Goal: Find specific page/section: Find specific page/section

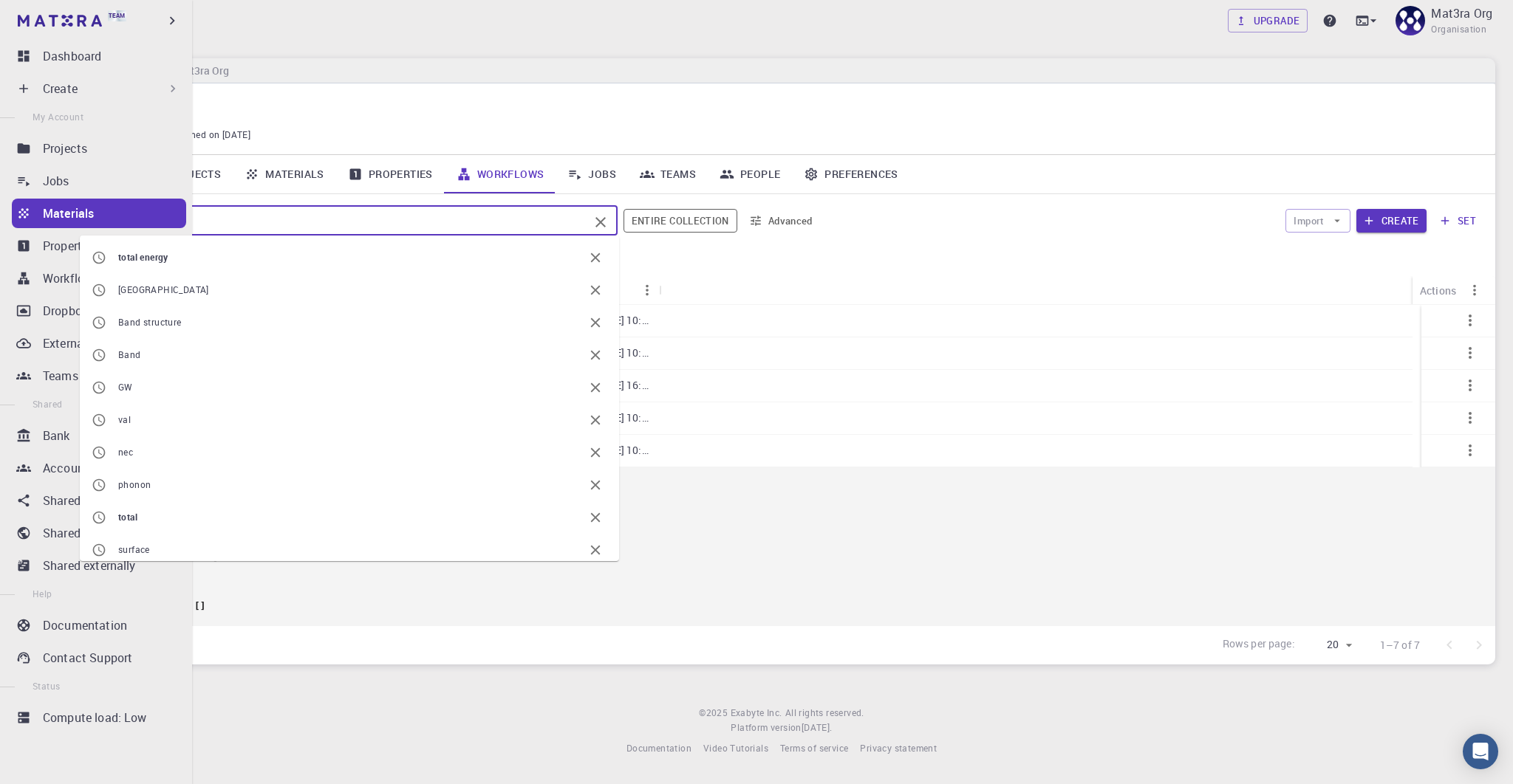
drag, startPoint x: 200, startPoint y: 219, endPoint x: -5, endPoint y: 214, distance: 205.1
click at [0, 214] on html "Team Dashboard Create New Job New Material Create Material Upload File Import f…" at bounding box center [756, 392] width 1513 height 784
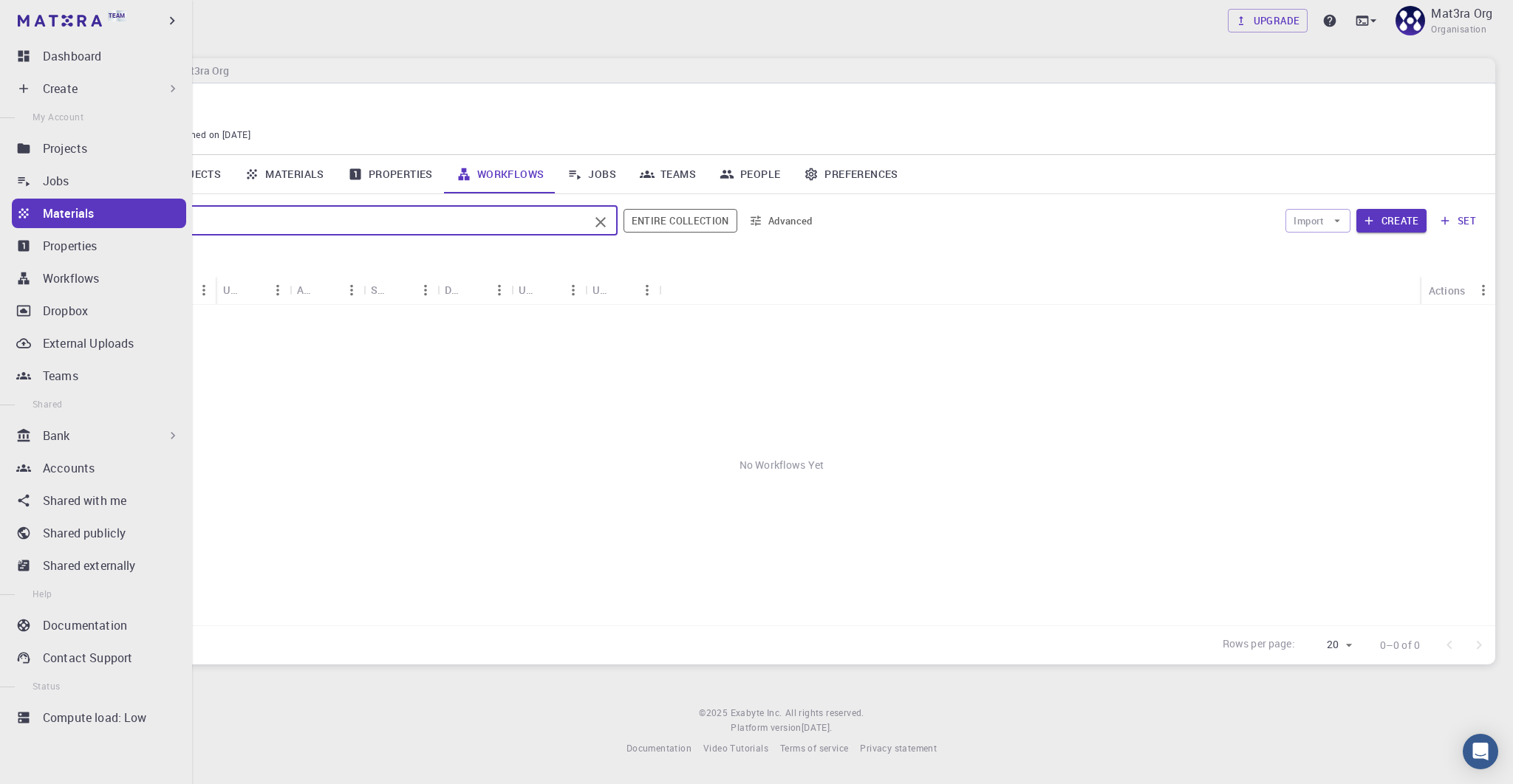
type input "phonon map"
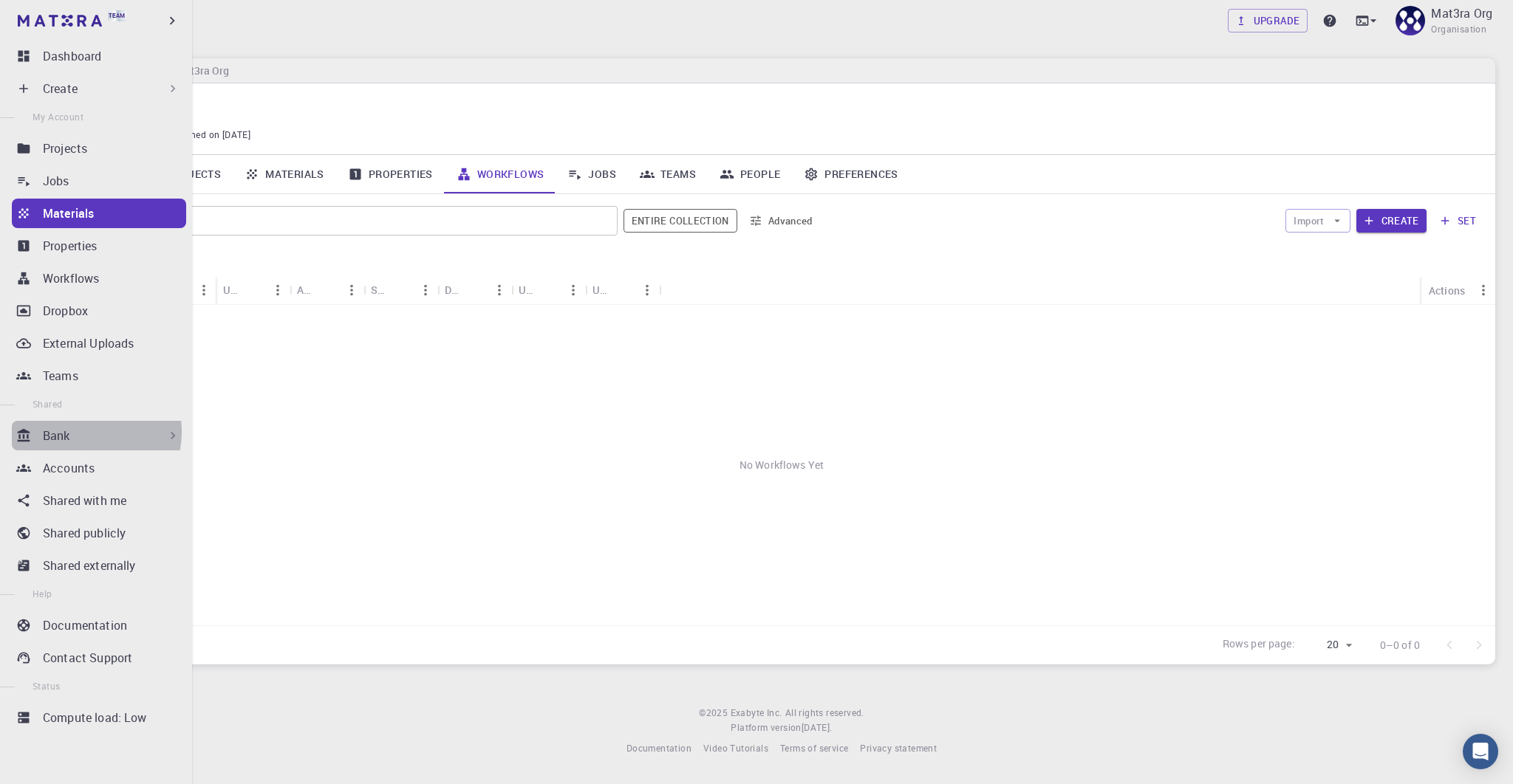
click at [80, 432] on div "Bank" at bounding box center [111, 435] width 137 height 18
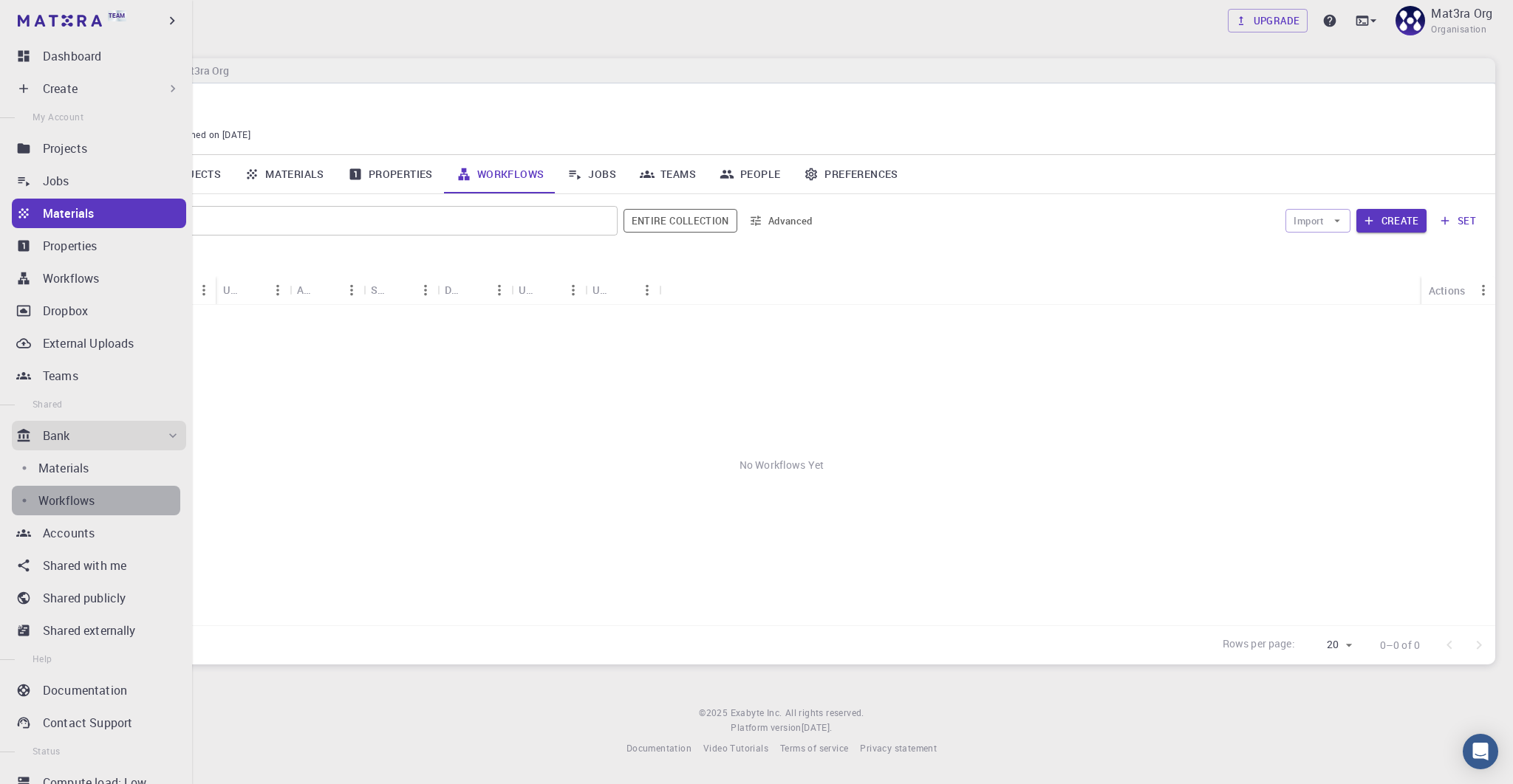
click at [96, 494] on div "Workflows" at bounding box center [109, 500] width 142 height 18
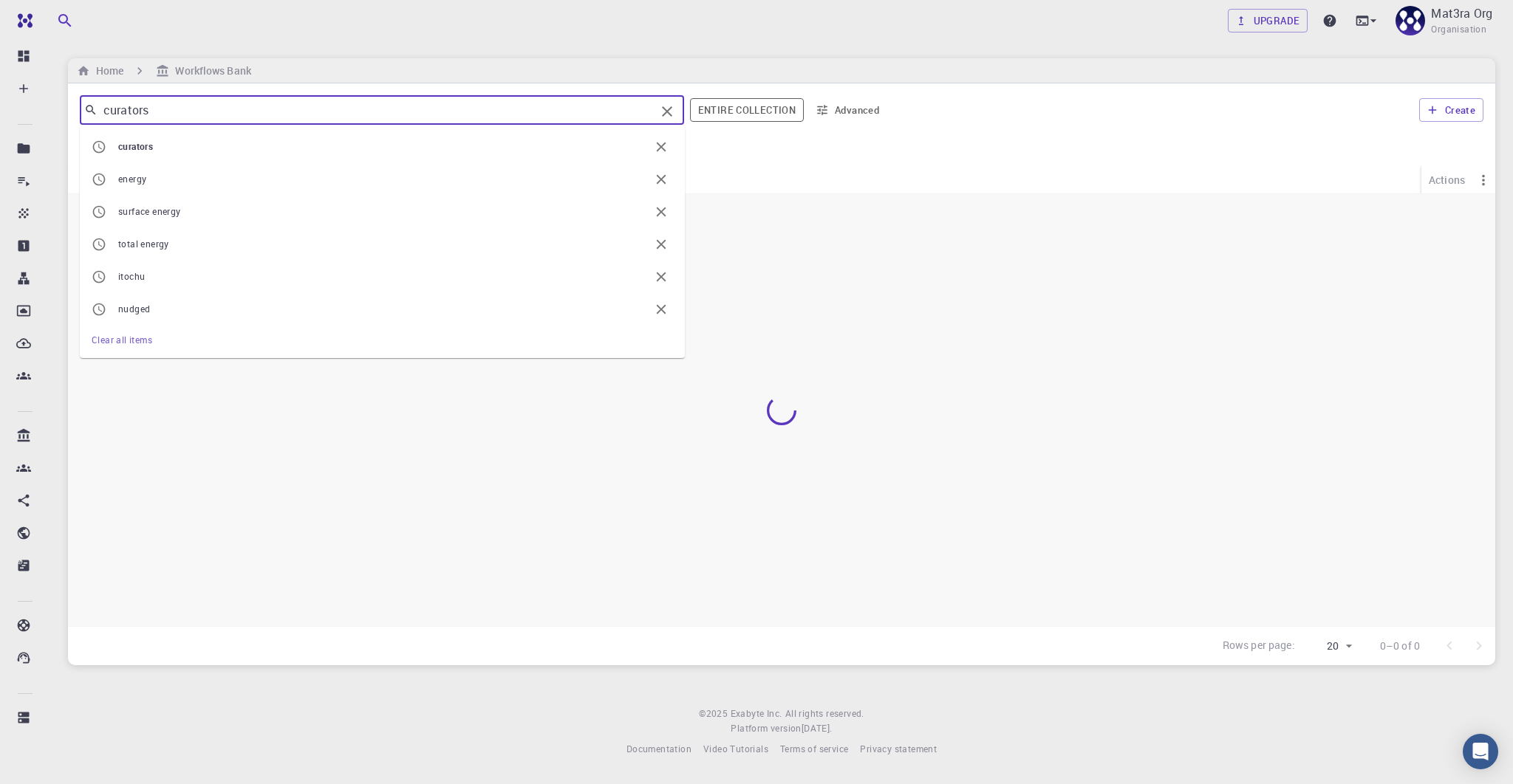
drag, startPoint x: 169, startPoint y: 116, endPoint x: 77, endPoint y: 114, distance: 92.0
click at [77, 114] on div "curators ​ curators energy surface energy total energy itochu nudged Clear all …" at bounding box center [781, 110] width 1427 height 53
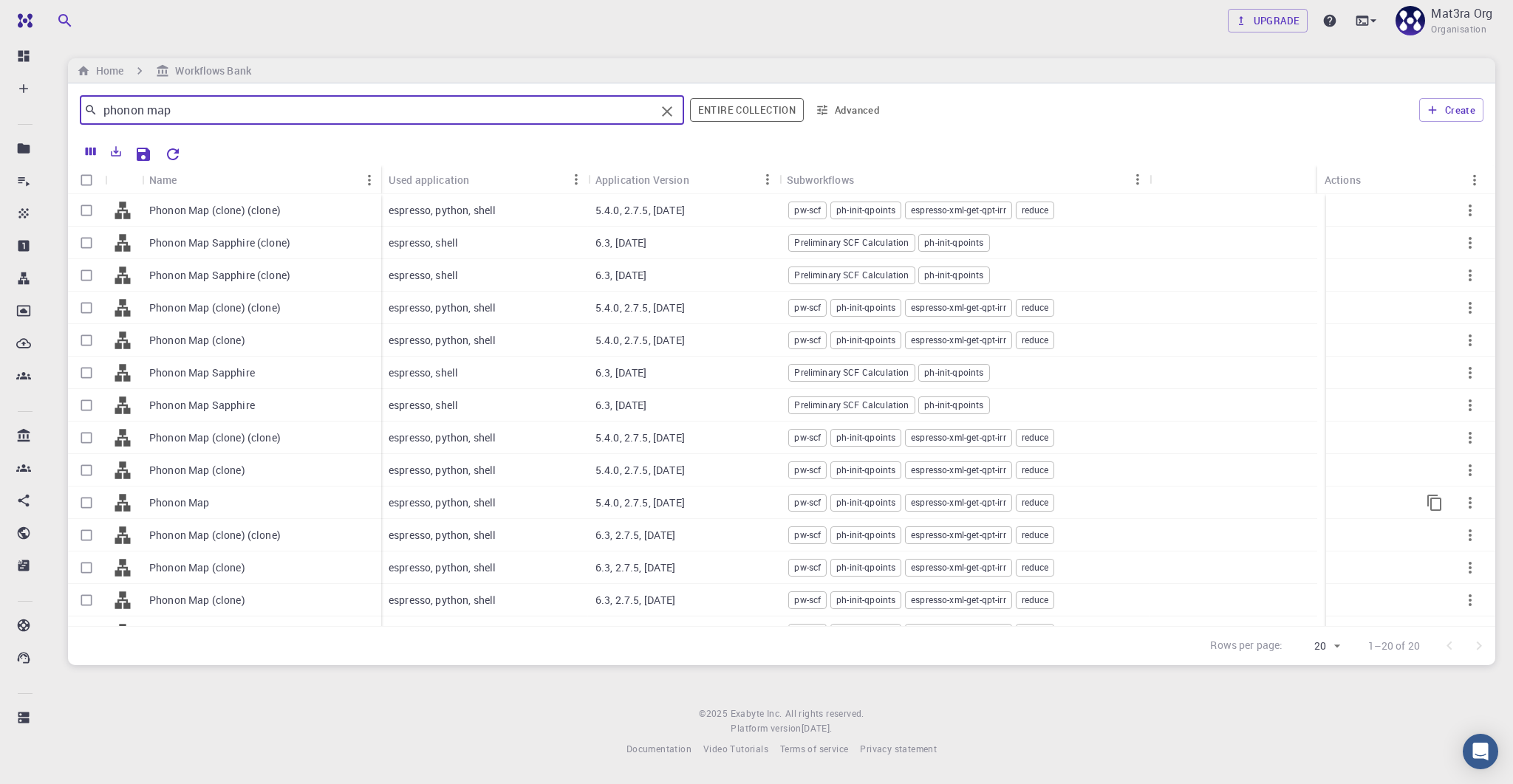
type input "phonon map"
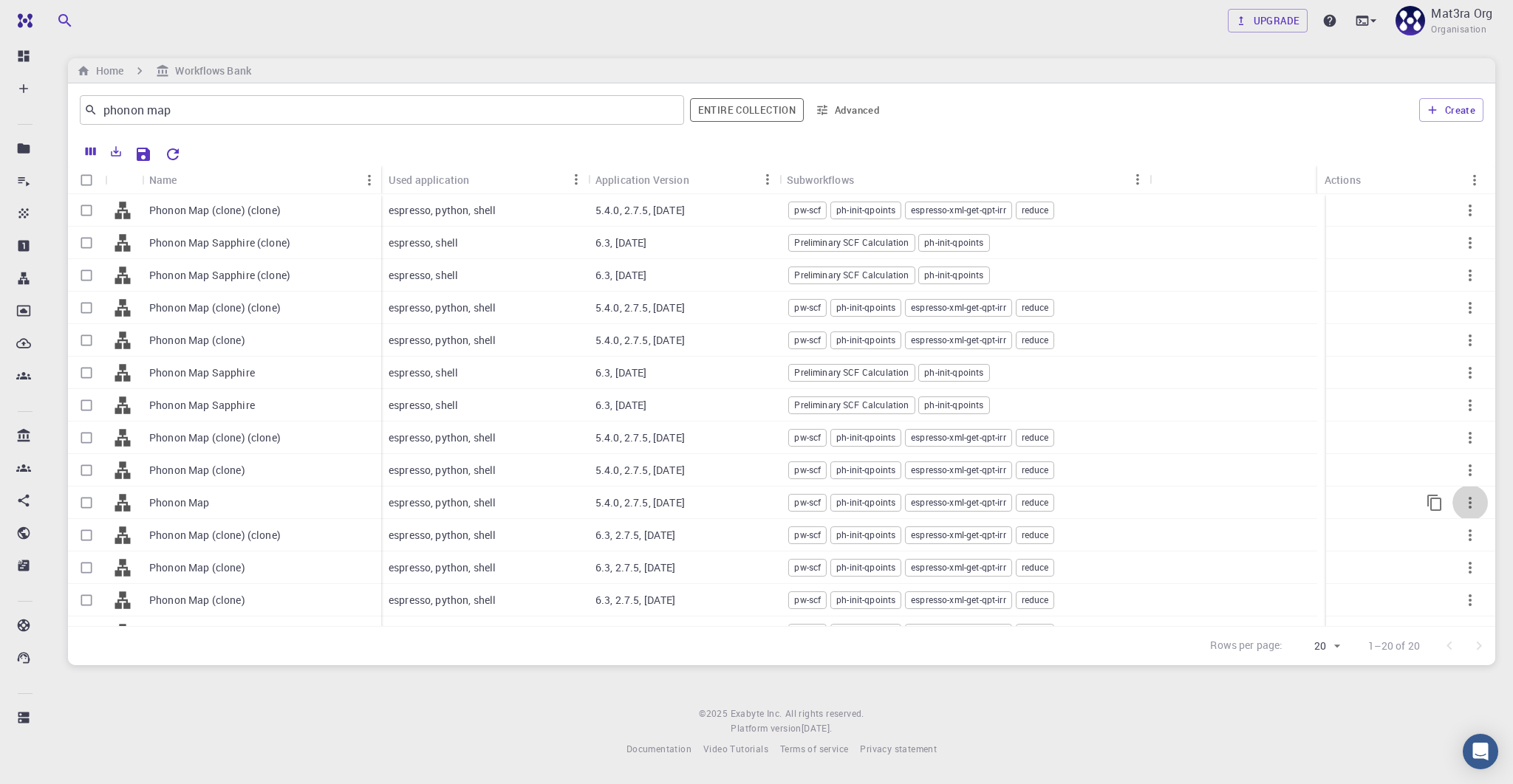
click at [1469, 497] on icon "button" at bounding box center [1470, 502] width 3 height 11
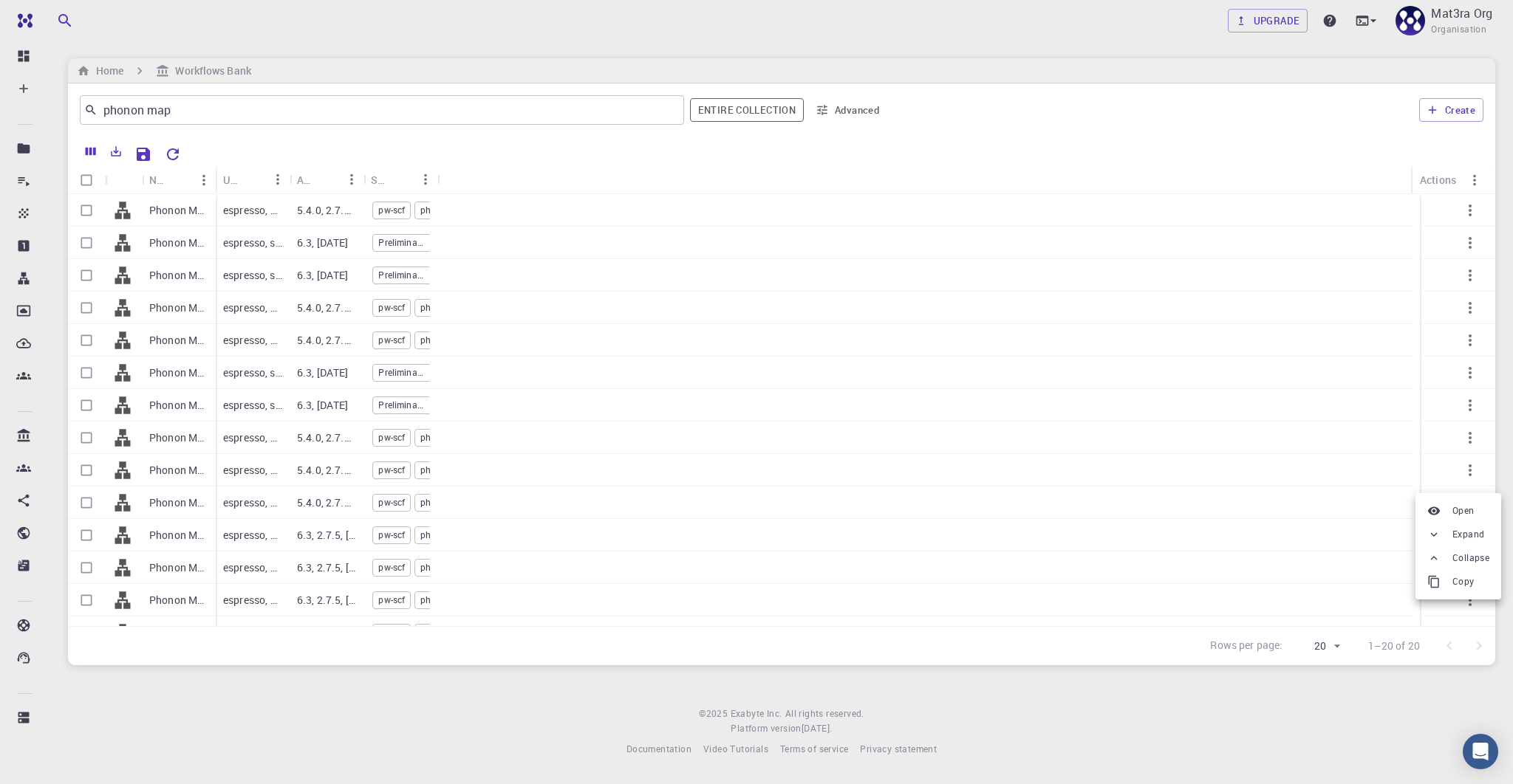
click at [1431, 530] on icon at bounding box center [1433, 534] width 13 height 13
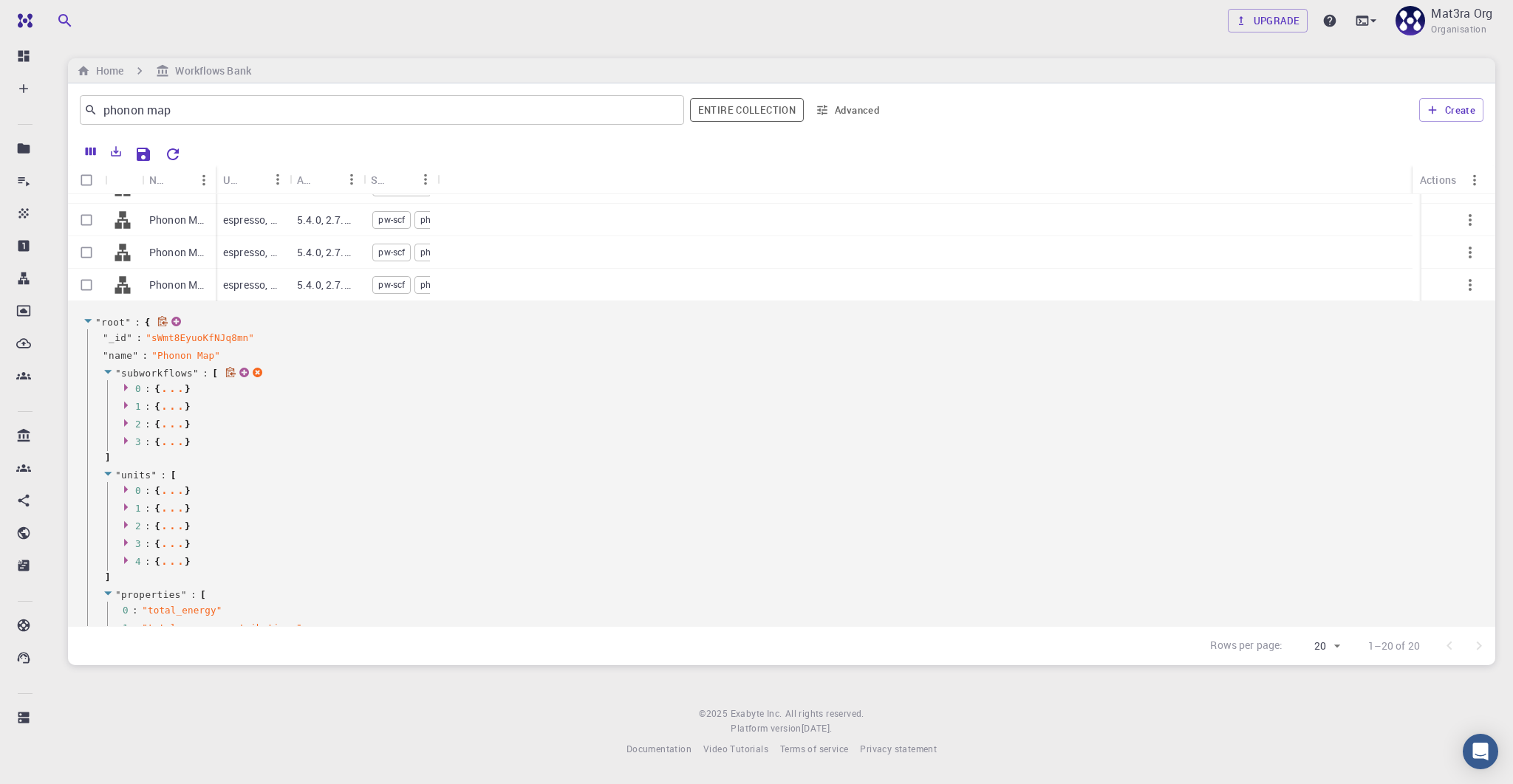
scroll to position [220, 0]
click at [173, 491] on div "..." at bounding box center [173, 487] width 25 height 8
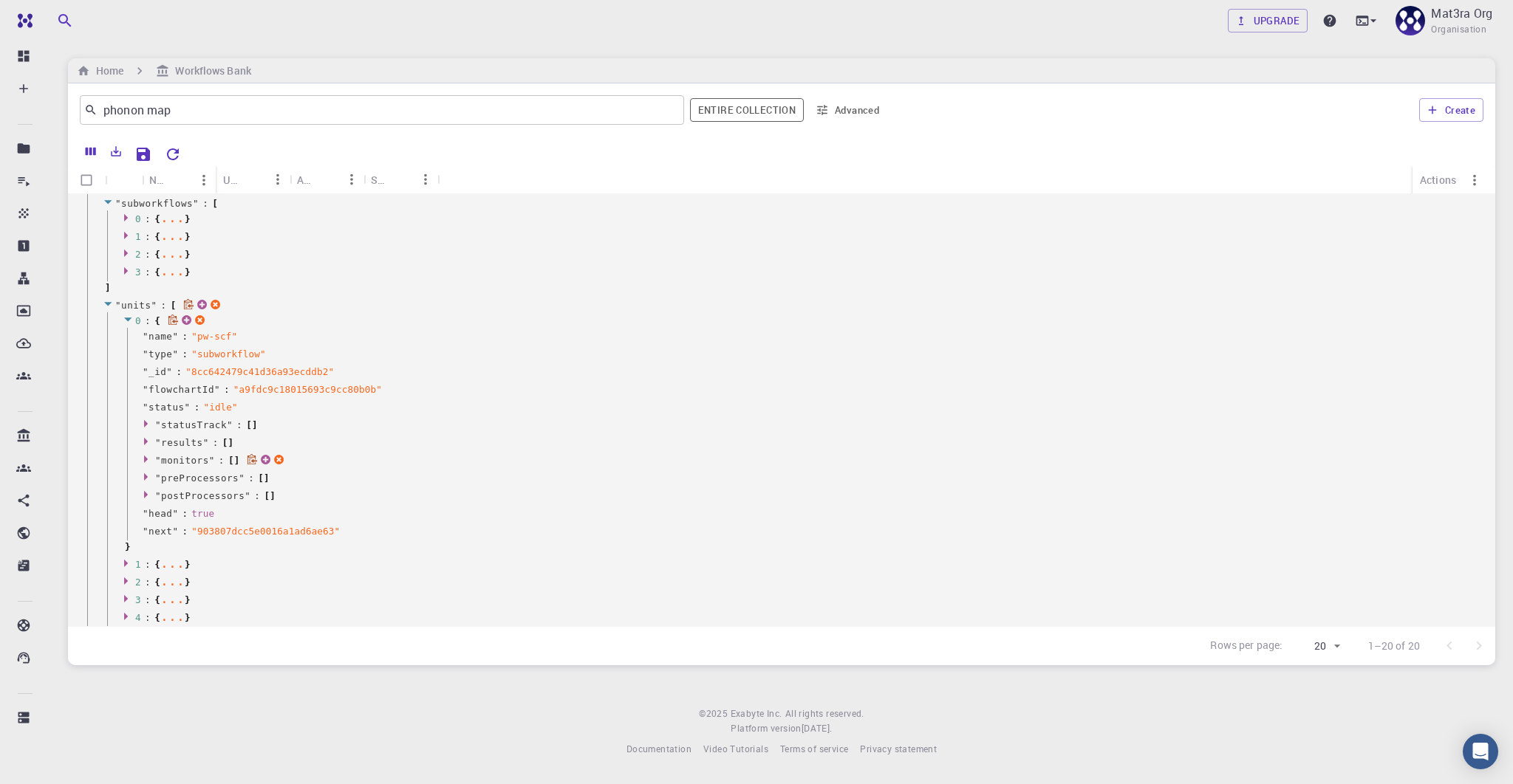
scroll to position [391, 0]
click at [169, 563] on div "..." at bounding box center [173, 560] width 25 height 8
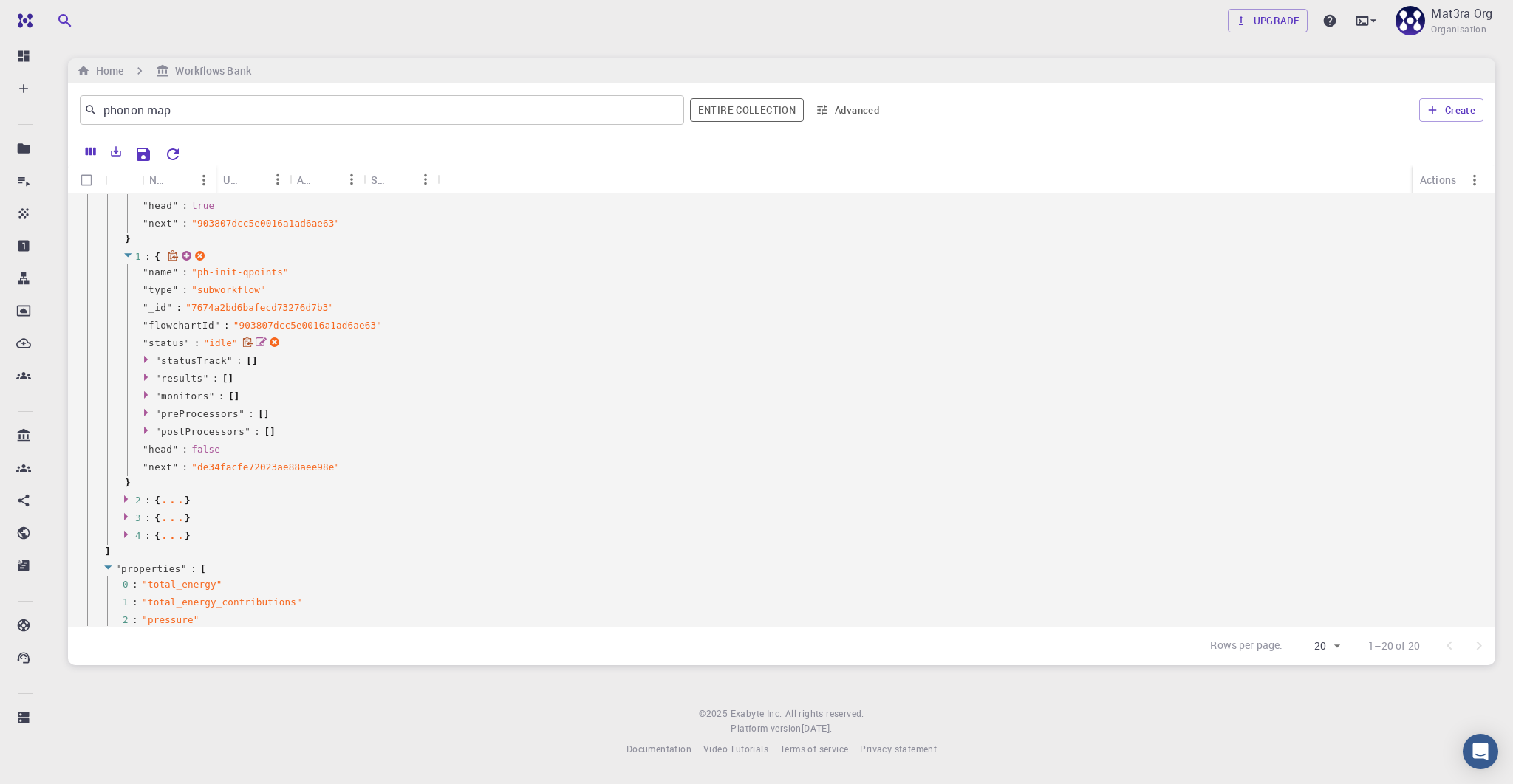
scroll to position [708, 0]
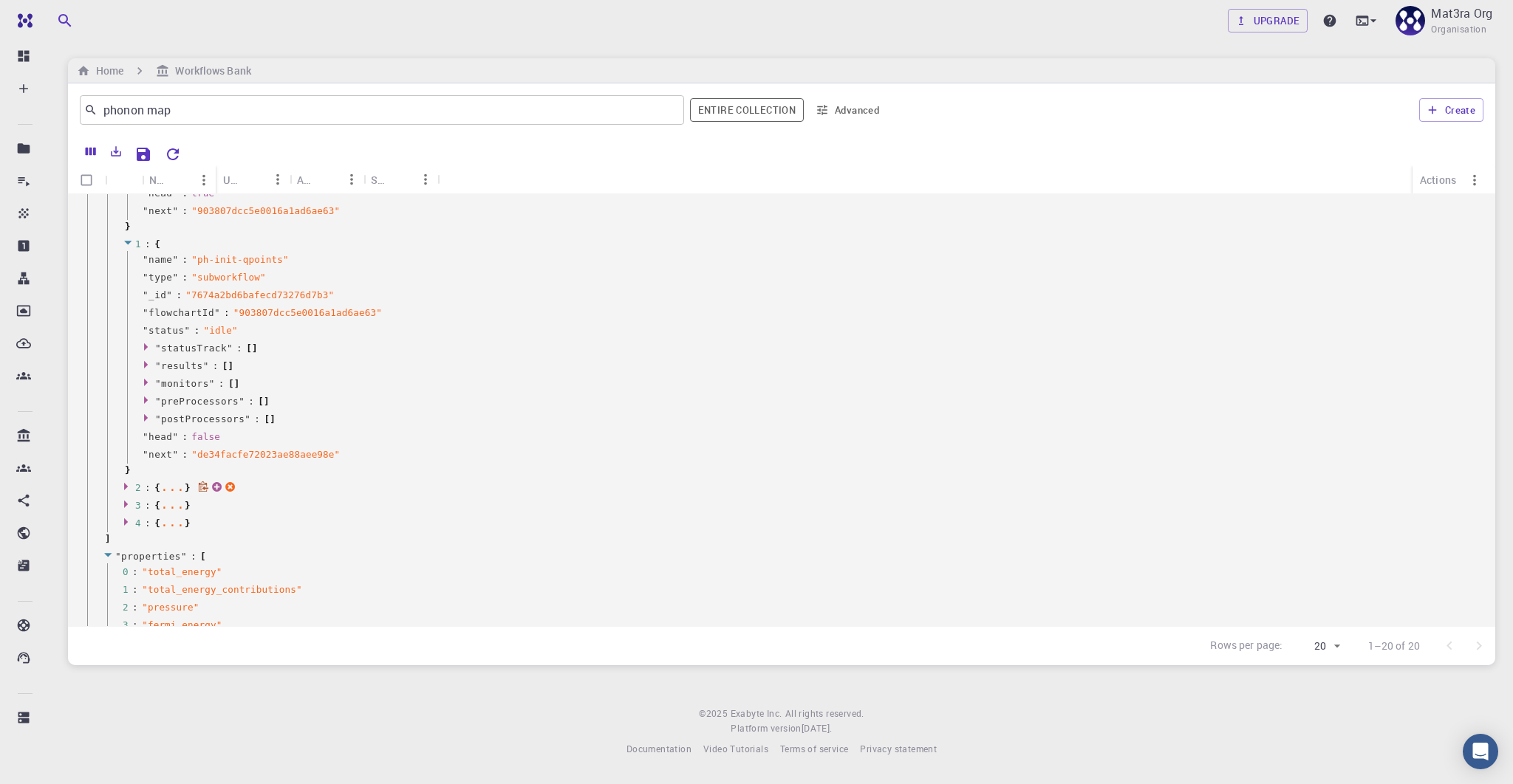
click at [176, 483] on div "..." at bounding box center [173, 487] width 25 height 8
